Goal: Navigation & Orientation: Find specific page/section

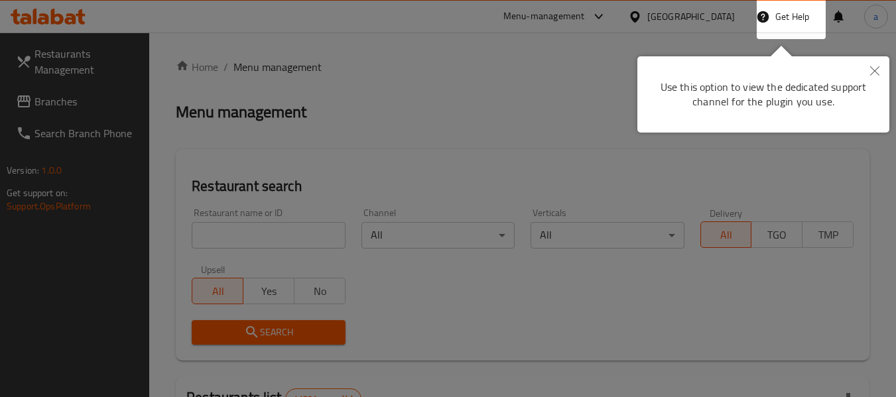
click at [877, 76] on button "Close" at bounding box center [874, 71] width 29 height 30
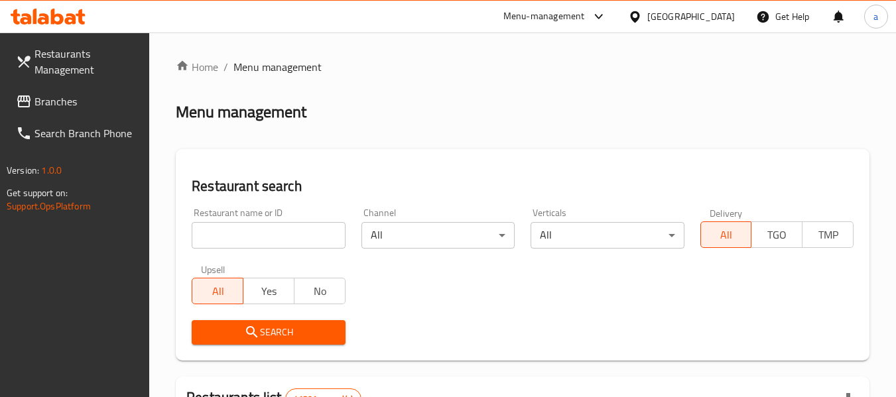
click at [660, 15] on div "[GEOGRAPHIC_DATA]" at bounding box center [691, 16] width 88 height 15
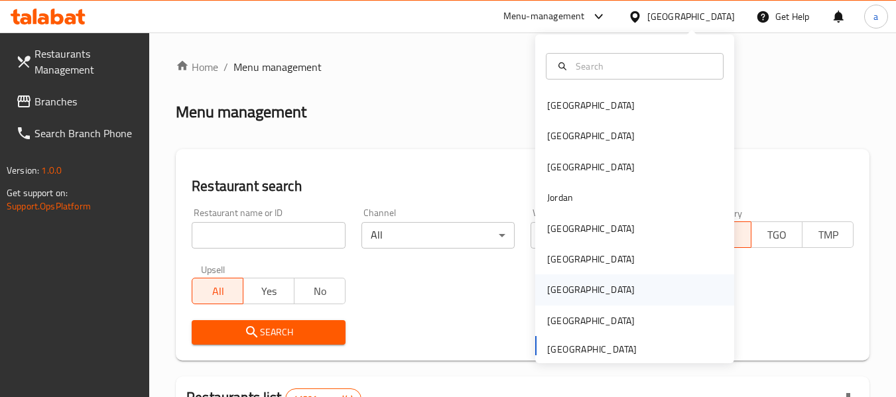
click at [554, 294] on div "Qatar" at bounding box center [591, 289] width 88 height 15
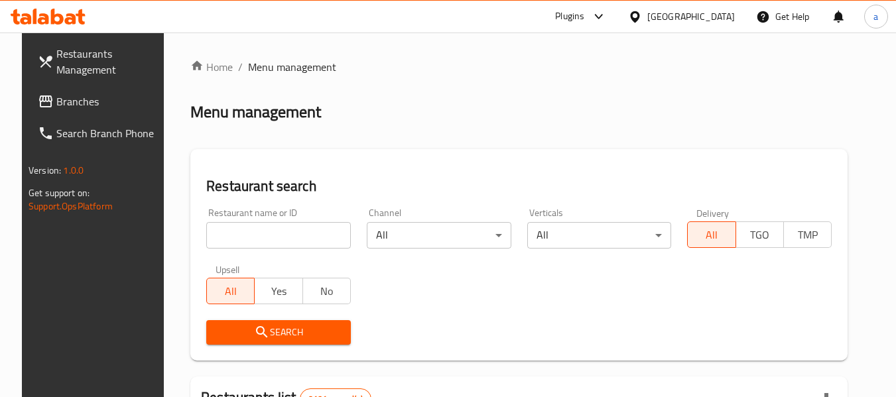
drag, startPoint x: 88, startPoint y: 102, endPoint x: 78, endPoint y: 102, distance: 10.6
click at [88, 102] on span "Branches" at bounding box center [108, 101] width 105 height 16
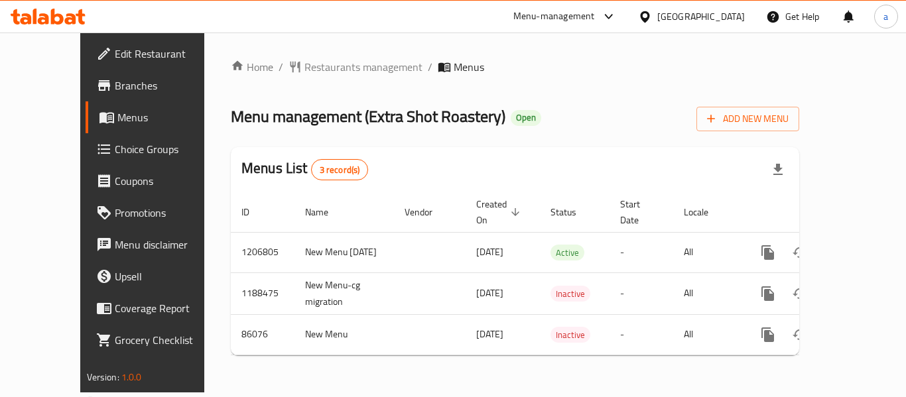
click at [726, 18] on div "Qatar" at bounding box center [701, 16] width 88 height 15
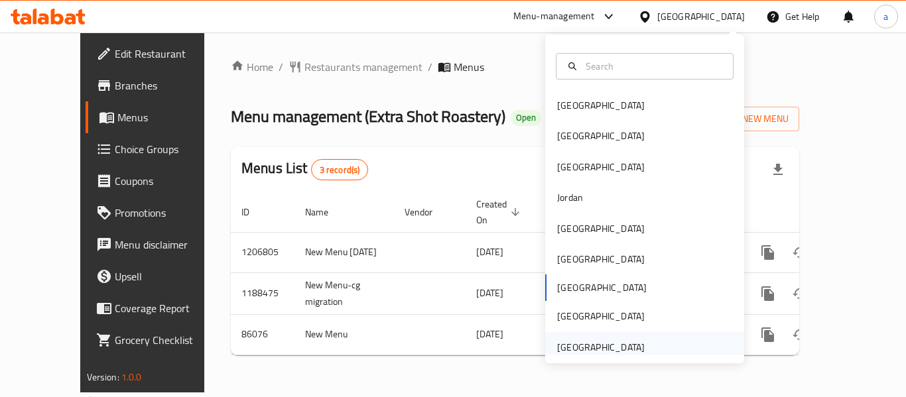
click at [577, 341] on div "United Arab Emirates" at bounding box center [601, 347] width 88 height 15
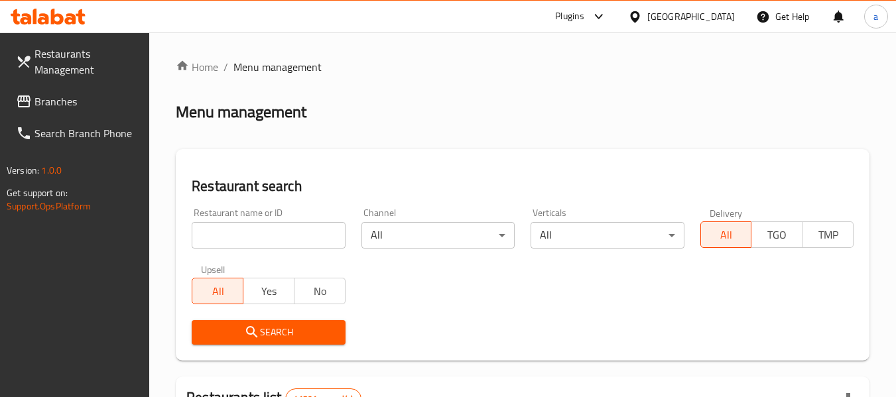
click at [66, 99] on span "Branches" at bounding box center [86, 101] width 105 height 16
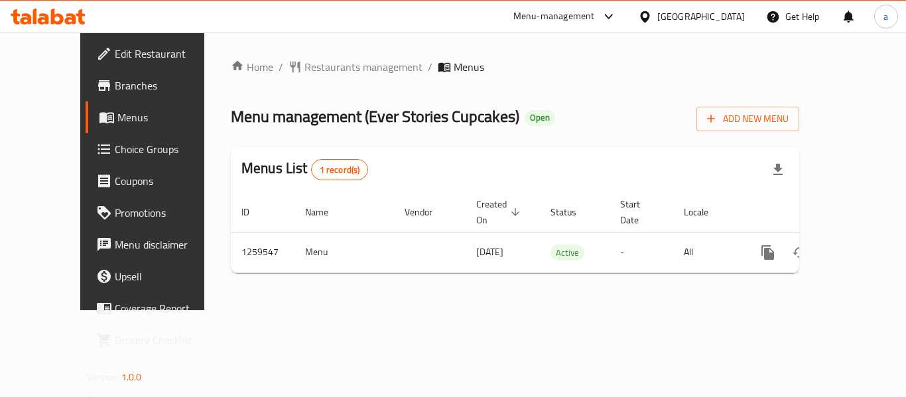
drag, startPoint x: 713, startPoint y: 24, endPoint x: 701, endPoint y: 33, distance: 15.1
click at [713, 24] on div "[GEOGRAPHIC_DATA]" at bounding box center [701, 16] width 88 height 15
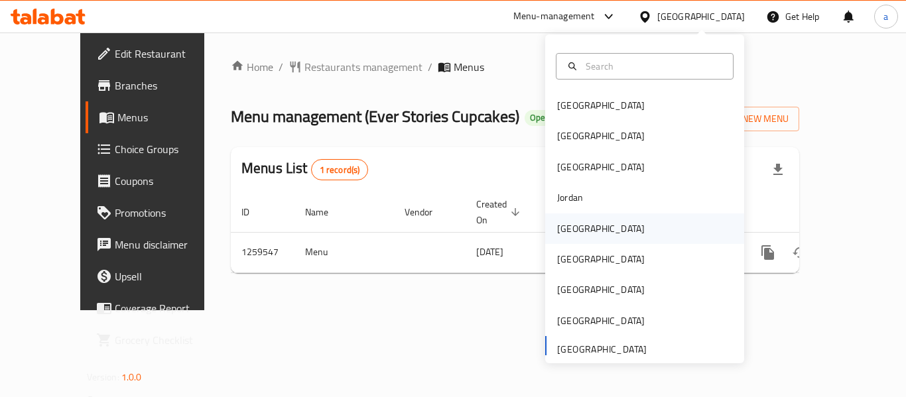
click at [583, 227] on div "[GEOGRAPHIC_DATA]" at bounding box center [600, 228] width 109 height 30
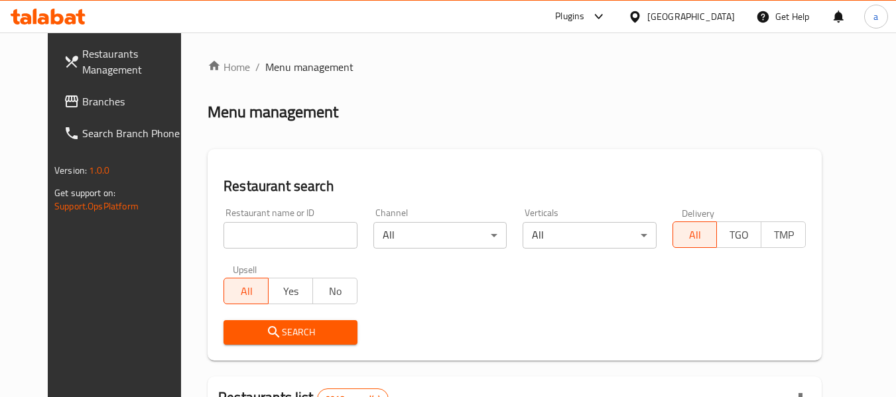
click at [94, 101] on span "Branches" at bounding box center [134, 101] width 105 height 16
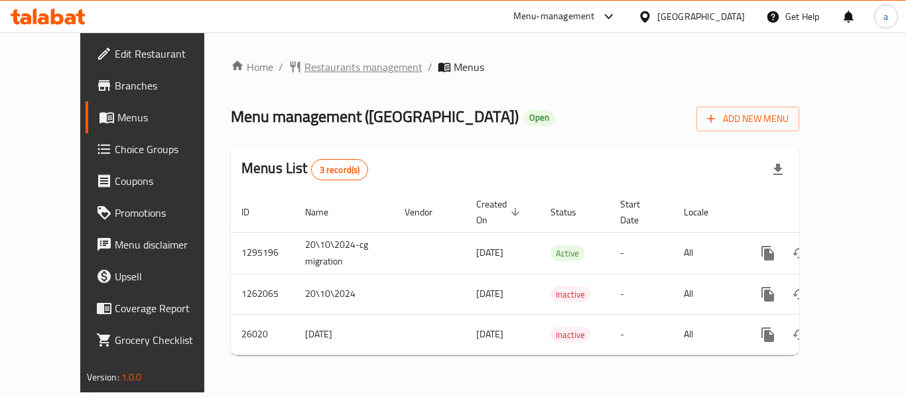
drag, startPoint x: 329, startPoint y: 52, endPoint x: 316, endPoint y: 62, distance: 16.6
click at [328, 54] on div "Home / Restaurants management / Menus Menu management ( Avanti Palace ) Open Ad…" at bounding box center [514, 212] width 621 height 360
click at [312, 67] on span "Restaurants management" at bounding box center [363, 67] width 118 height 16
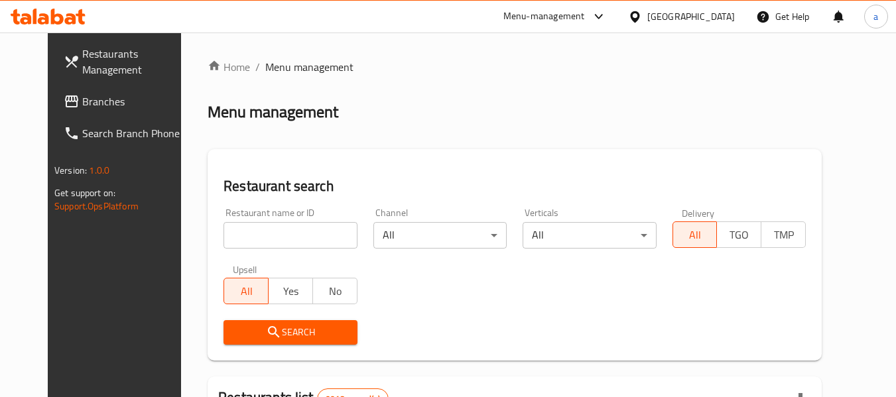
click at [53, 110] on link "Branches" at bounding box center [125, 102] width 145 height 32
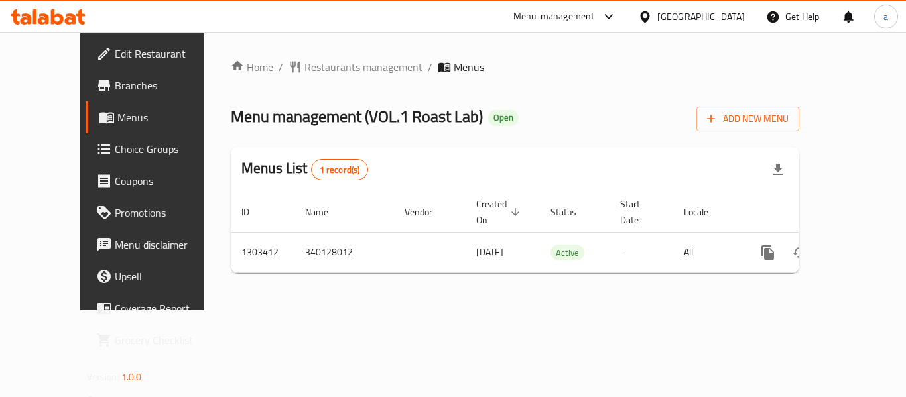
click at [733, 23] on div "[GEOGRAPHIC_DATA]" at bounding box center [701, 16] width 88 height 15
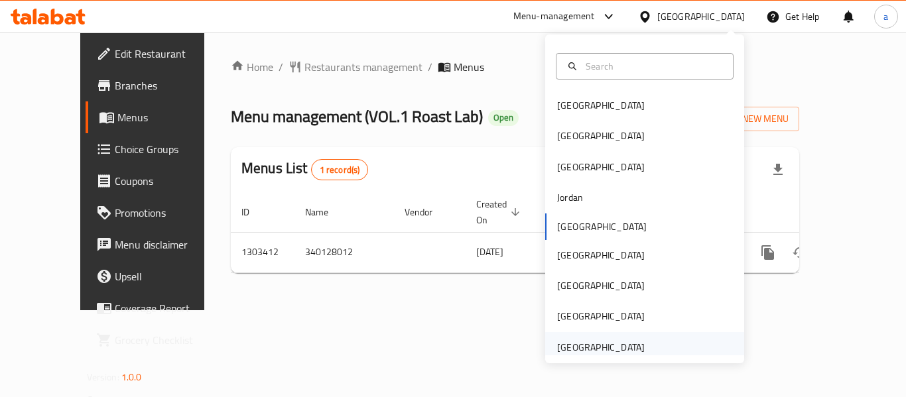
click at [597, 345] on div "[GEOGRAPHIC_DATA]" at bounding box center [601, 347] width 88 height 15
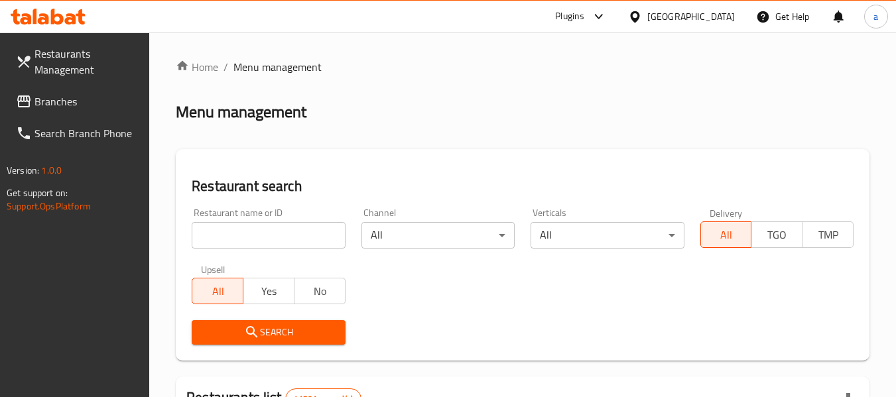
click at [84, 97] on span "Branches" at bounding box center [86, 101] width 105 height 16
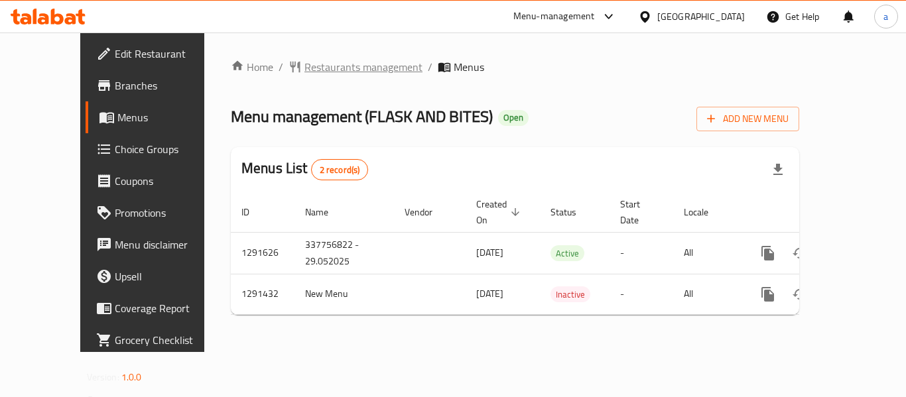
click at [304, 65] on span "Restaurants management" at bounding box center [363, 67] width 118 height 16
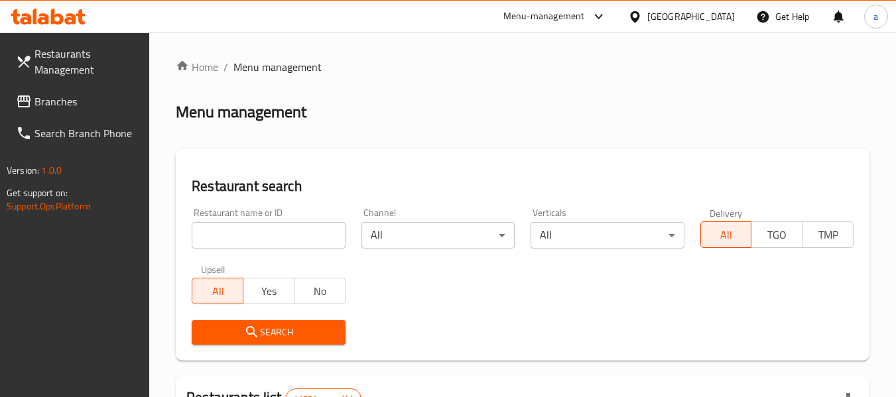
click at [71, 106] on span "Branches" at bounding box center [86, 101] width 105 height 16
